Goal: Check status

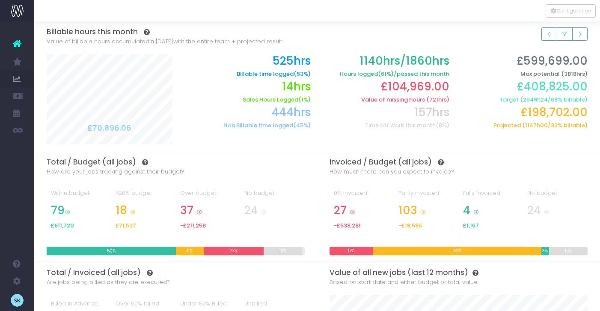
click at [16, 44] on icon at bounding box center [17, 43] width 9 height 11
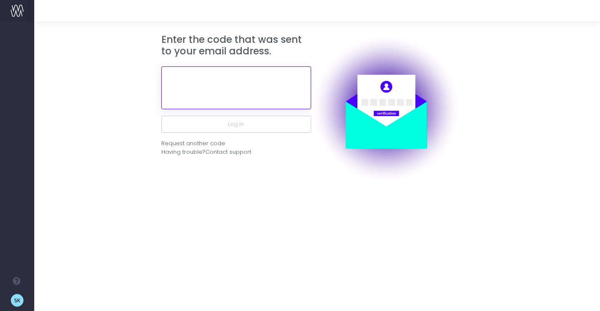
click at [249, 90] on input "text" at bounding box center [236, 87] width 150 height 43
paste input "765635"
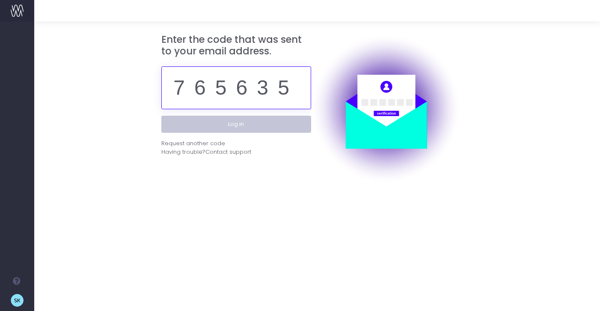
type input "765635"
click at [267, 125] on button "Log in" at bounding box center [236, 124] width 150 height 17
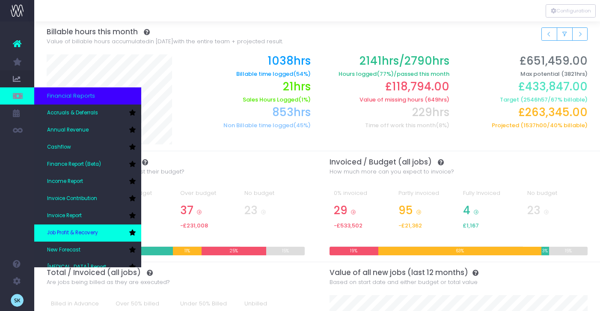
click at [84, 230] on span "Job Profit & Recovery" at bounding box center [72, 233] width 51 height 8
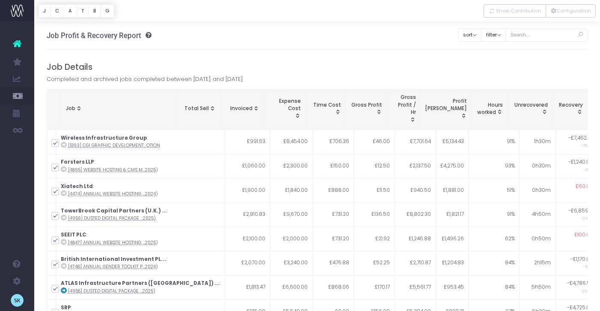
click at [170, 62] on h4 "Job Details" at bounding box center [318, 67] width 542 height 10
click at [260, 40] on div "Job Profit & Recovery Report Insights into under/over-servicing, profit and pro…" at bounding box center [318, 35] width 542 height 28
